Goal: Find specific page/section: Find specific page/section

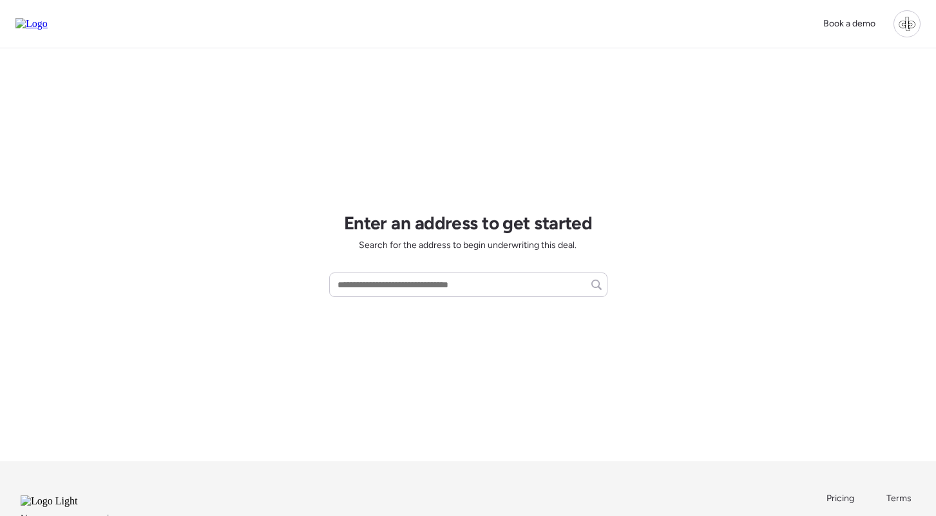
click at [905, 28] on div at bounding box center [906, 23] width 27 height 27
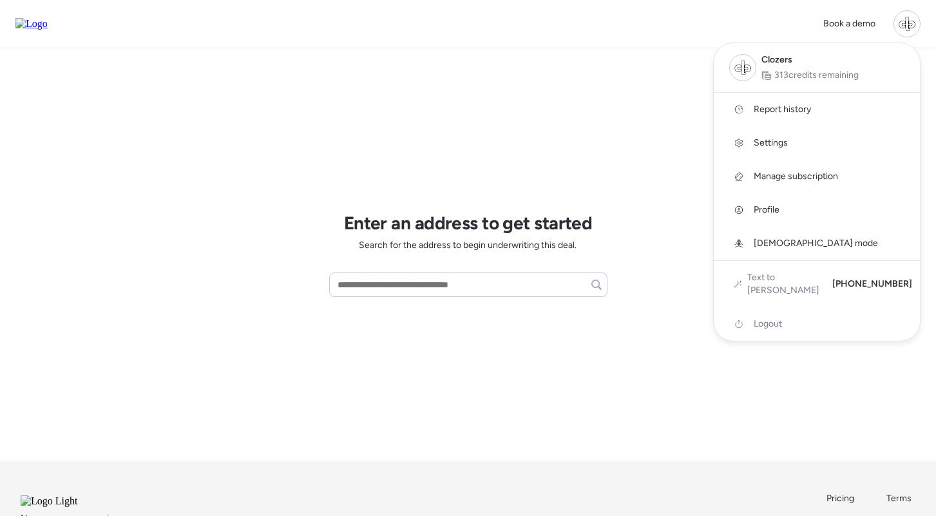
click at [791, 113] on span "Report history" at bounding box center [781, 109] width 57 height 13
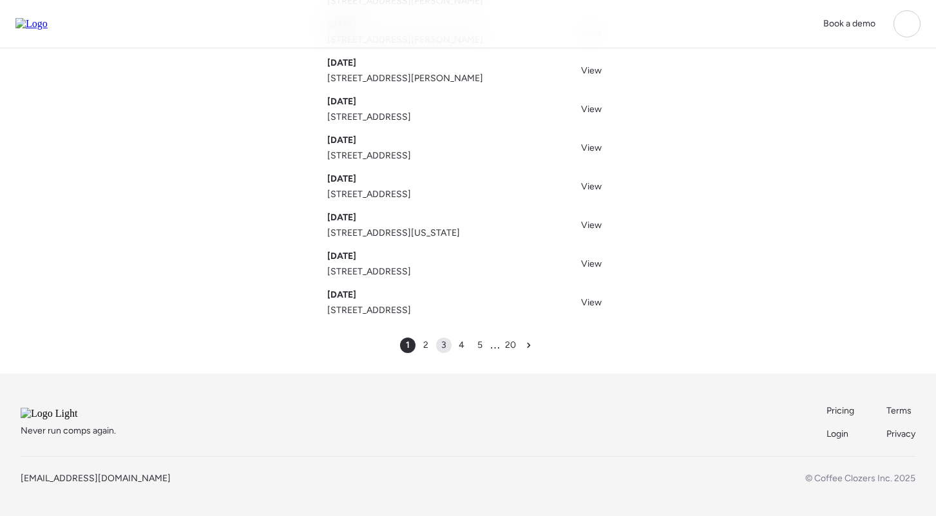
scroll to position [203, 0]
click at [428, 339] on span "2" at bounding box center [425, 345] width 5 height 13
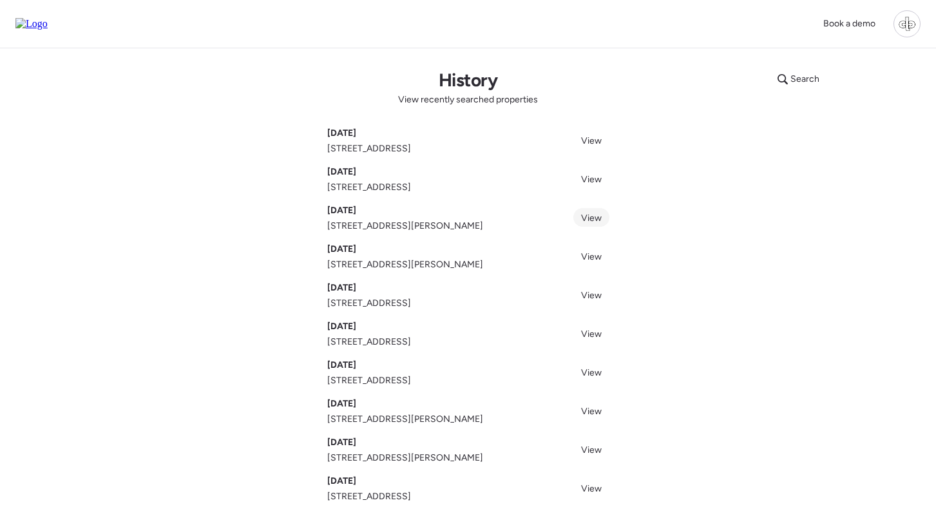
click at [590, 221] on span "View" at bounding box center [591, 217] width 21 height 11
